Goal: Purchase product/service

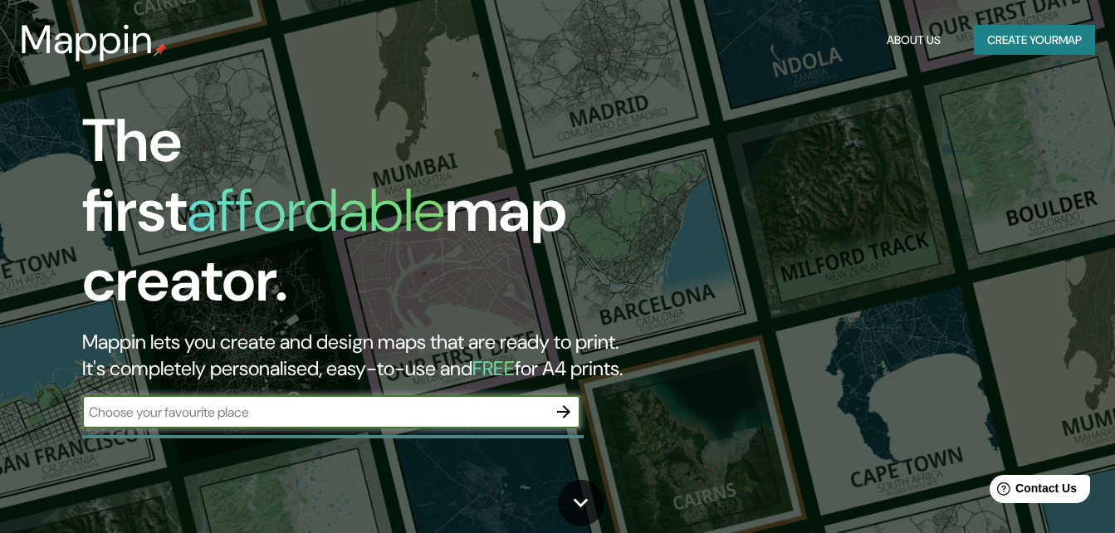
click at [578, 400] on button "button" at bounding box center [563, 411] width 33 height 33
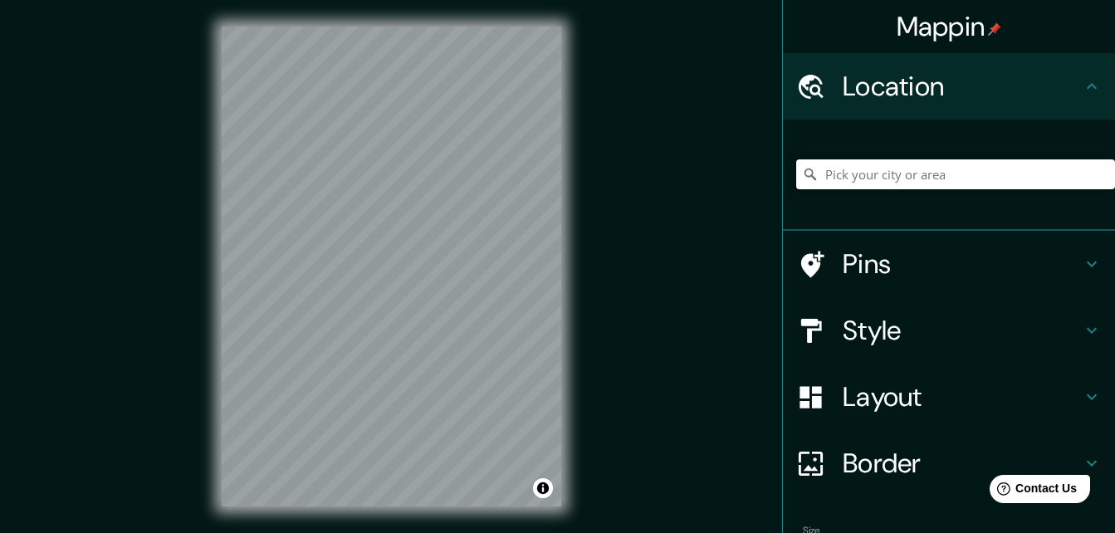
click at [897, 186] on input "Pick your city or area" at bounding box center [955, 174] width 319 height 30
type input "Villahermosa, Tabasco, México"
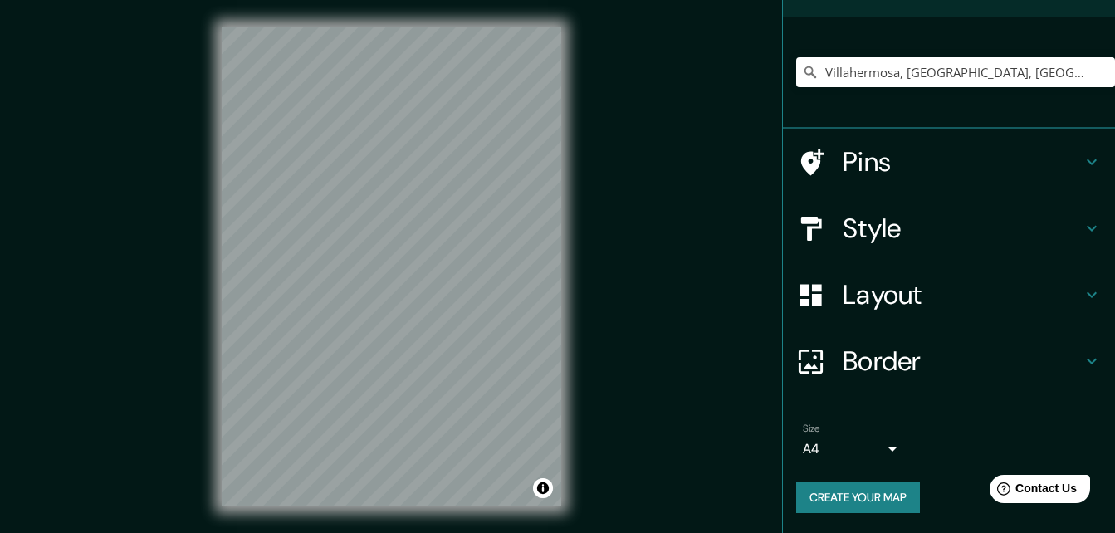
scroll to position [27, 0]
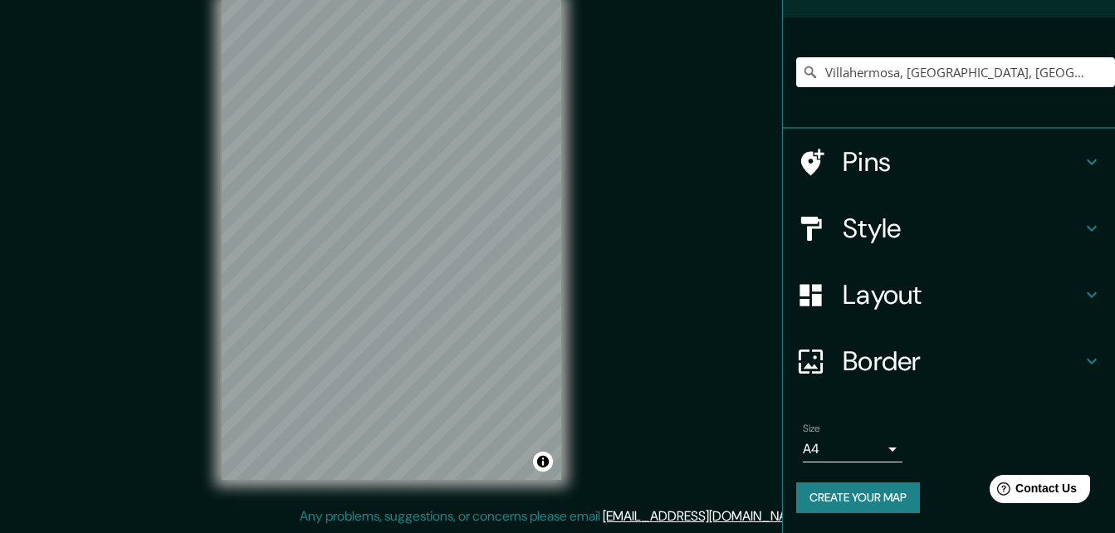
click at [884, 499] on button "Create your map" at bounding box center [858, 497] width 124 height 31
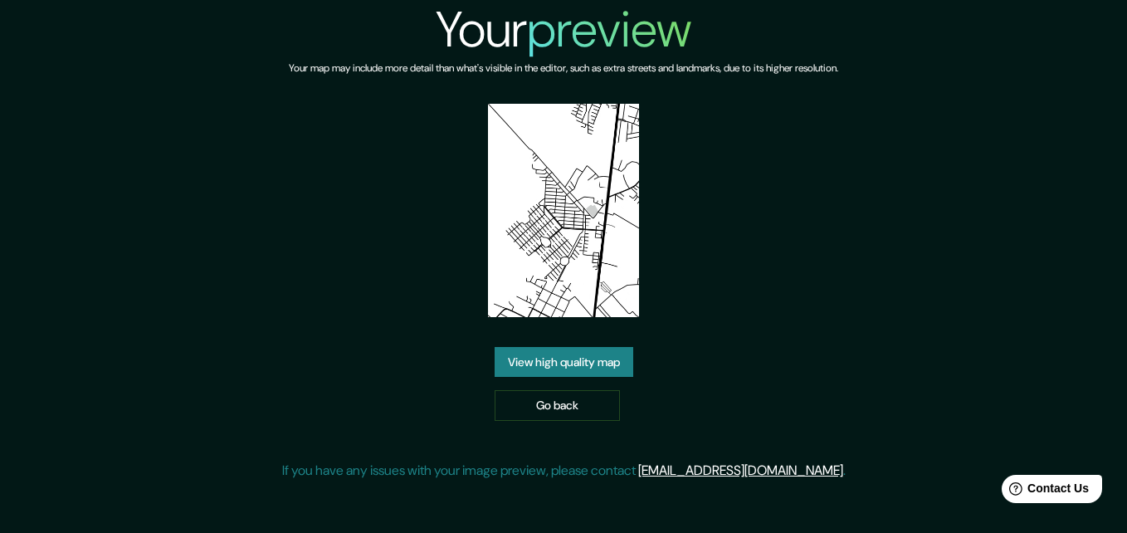
click at [577, 364] on link "View high quality map" at bounding box center [564, 362] width 139 height 31
